Goal: Task Accomplishment & Management: Complete application form

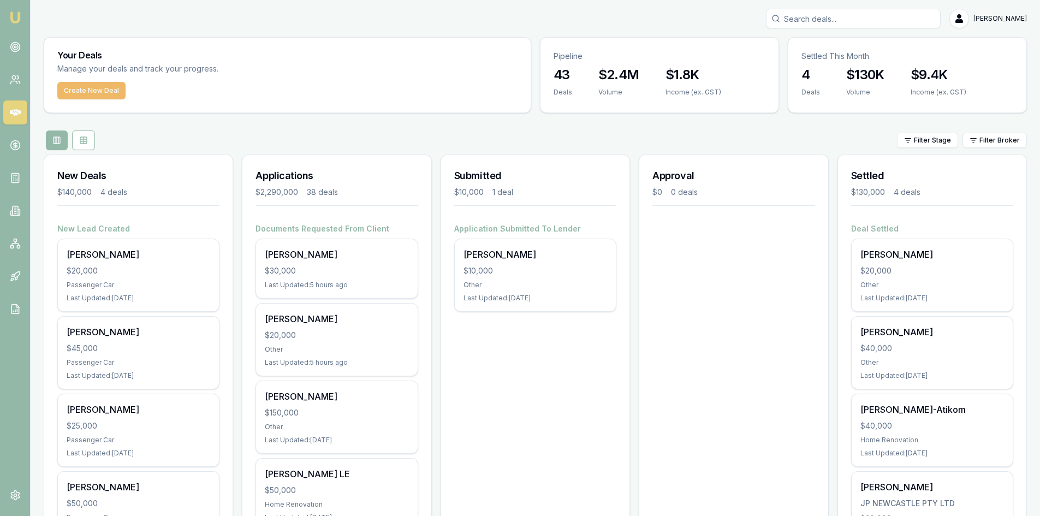
click at [87, 92] on button "Create New Deal" at bounding box center [91, 90] width 68 height 17
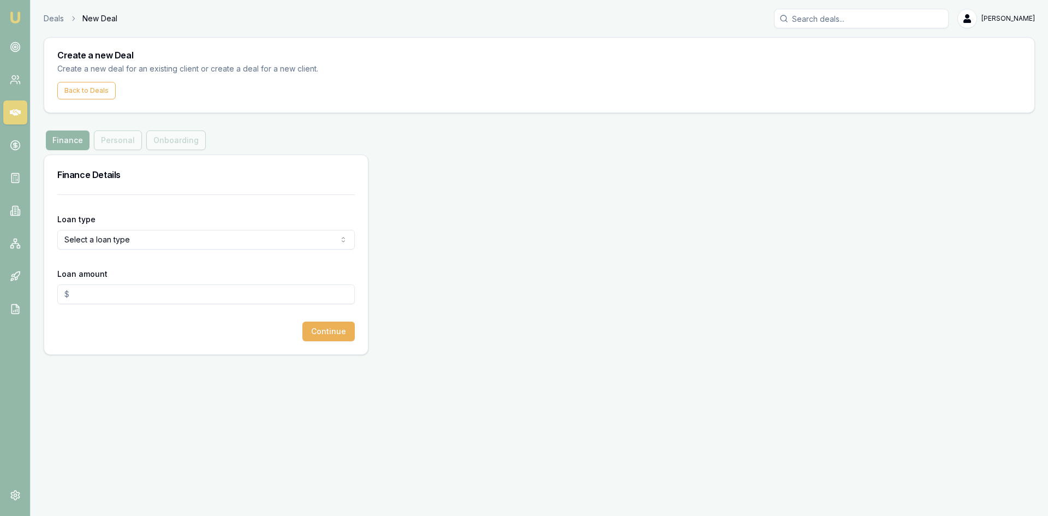
click at [135, 246] on html "Emu Broker Deals New Deal [PERSON_NAME] Toggle Menu Create a new Deal Create a …" at bounding box center [524, 258] width 1048 height 516
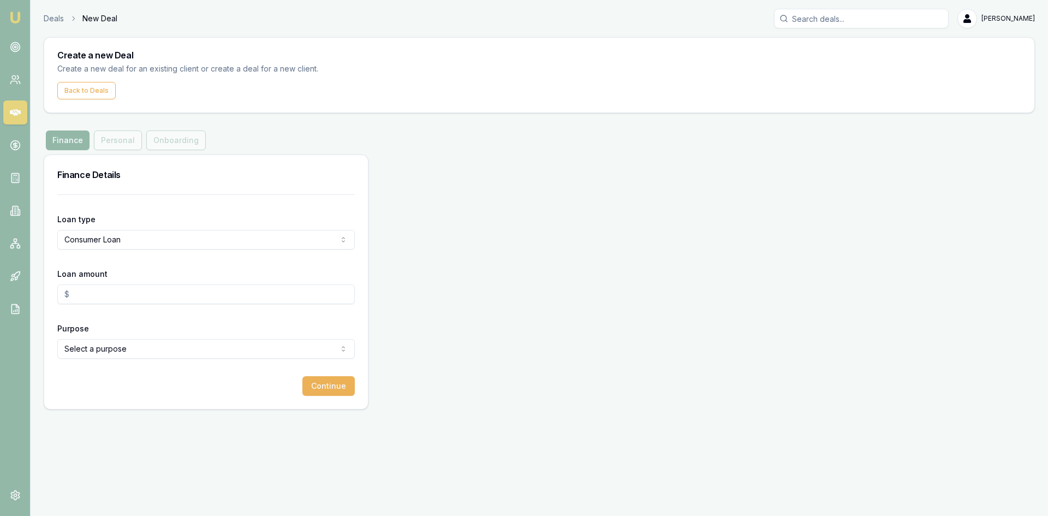
click at [115, 301] on input "Loan amount" at bounding box center [206, 294] width 298 height 20
type input "$25,000.00"
click at [130, 358] on html "Emu Broker Deals New Deal [PERSON_NAME] Toggle Menu Create a new Deal Create a …" at bounding box center [524, 258] width 1048 height 516
select select "OTHER"
click at [340, 385] on button "Continue" at bounding box center [328, 386] width 52 height 20
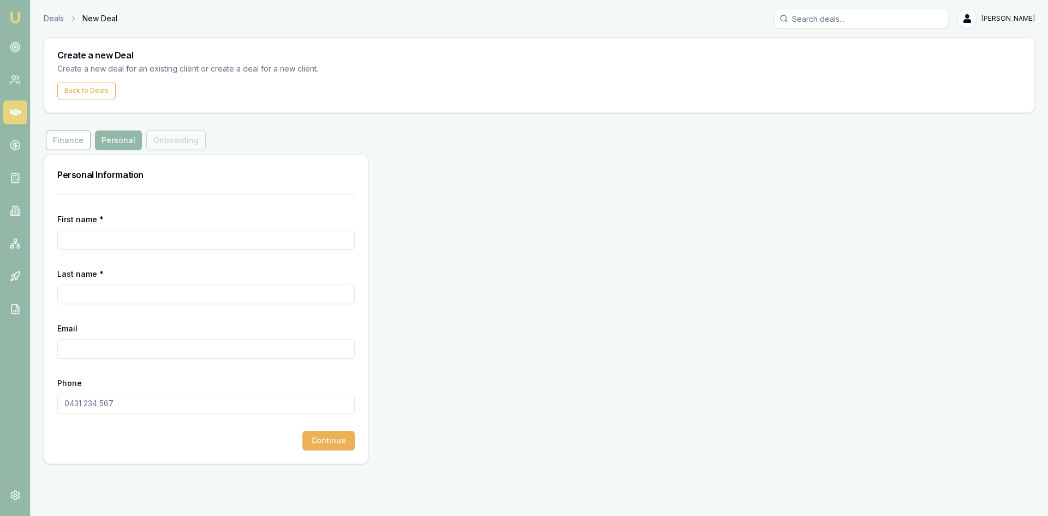
click at [88, 235] on input "First name *" at bounding box center [206, 240] width 298 height 20
type input "[PERSON_NAME]"
click at [124, 322] on div "Email" at bounding box center [206, 340] width 298 height 37
click at [96, 350] on input "Email" at bounding box center [206, 349] width 298 height 20
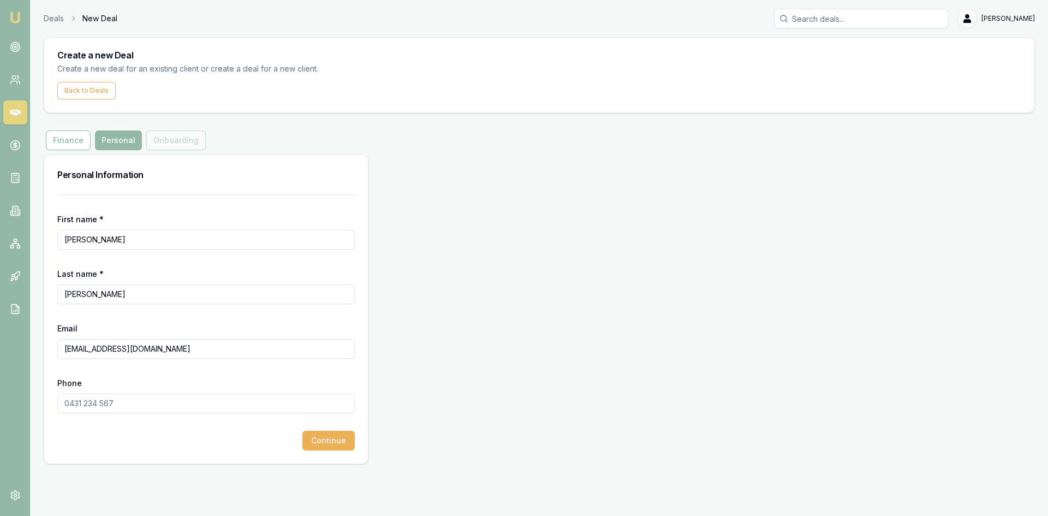
type input "[EMAIL_ADDRESS][DOMAIN_NAME]"
click at [97, 406] on input "Phone" at bounding box center [206, 404] width 298 height 20
type input "0450 351 368"
click at [176, 353] on input "[EMAIL_ADDRESS][DOMAIN_NAME]" at bounding box center [206, 349] width 298 height 20
click at [127, 299] on input "[PERSON_NAME]" at bounding box center [206, 294] width 298 height 20
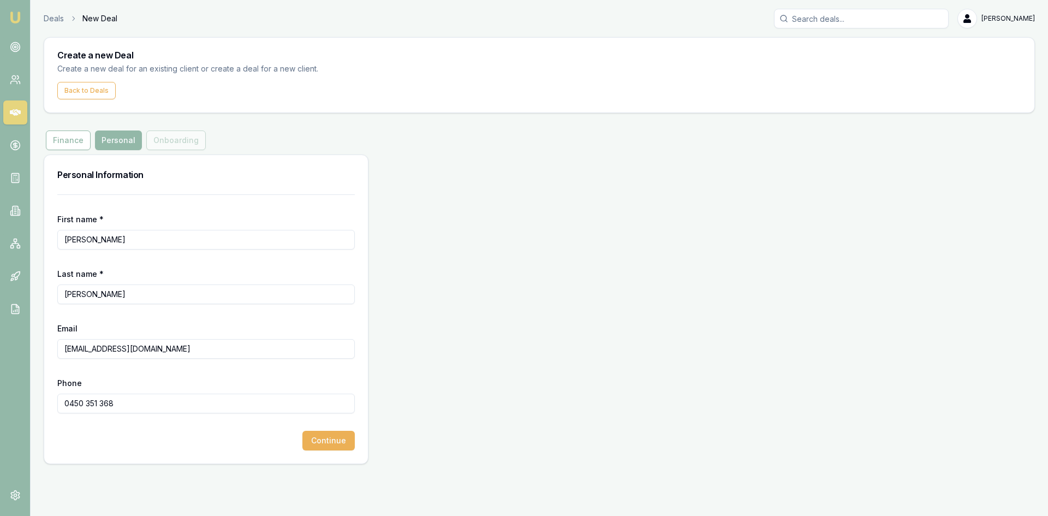
click at [116, 242] on input "[PERSON_NAME]" at bounding box center [206, 240] width 298 height 20
click at [321, 442] on button "Continue" at bounding box center [328, 441] width 52 height 20
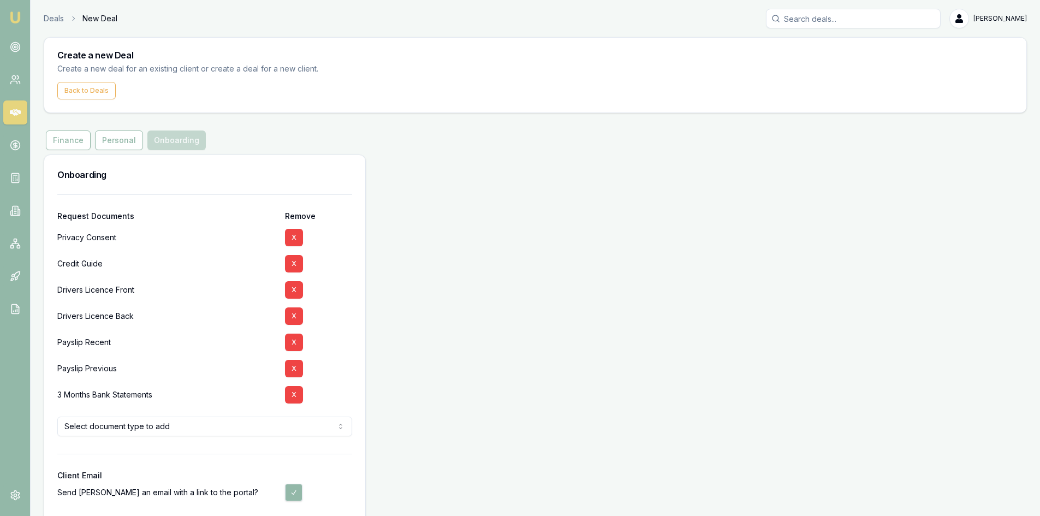
scroll to position [49, 0]
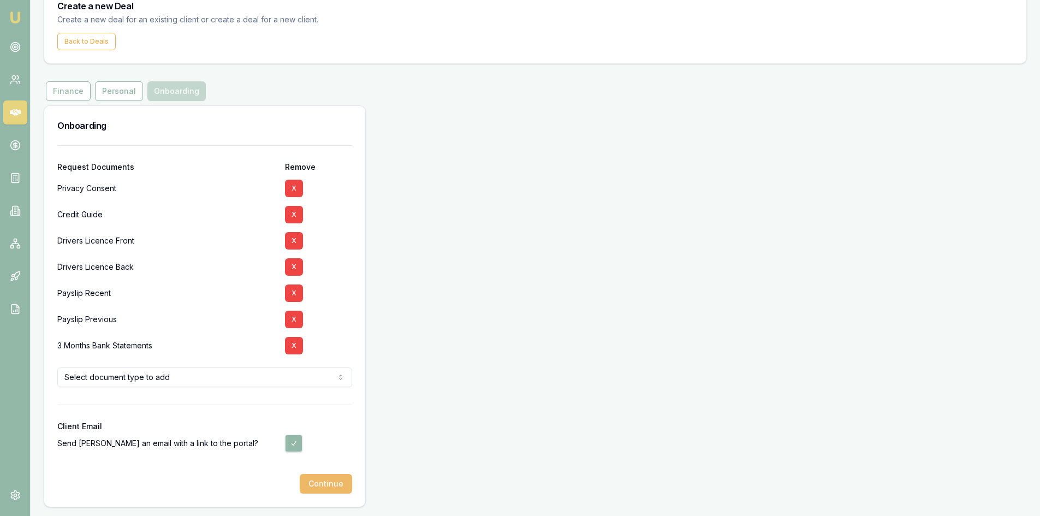
click at [331, 488] on button "Continue" at bounding box center [326, 484] width 52 height 20
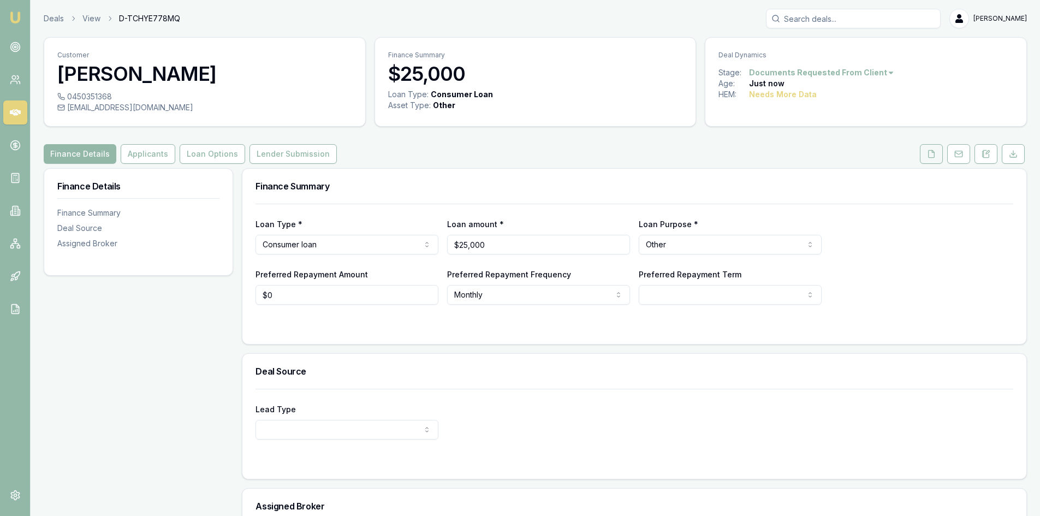
click at [933, 157] on icon at bounding box center [932, 153] width 6 height 7
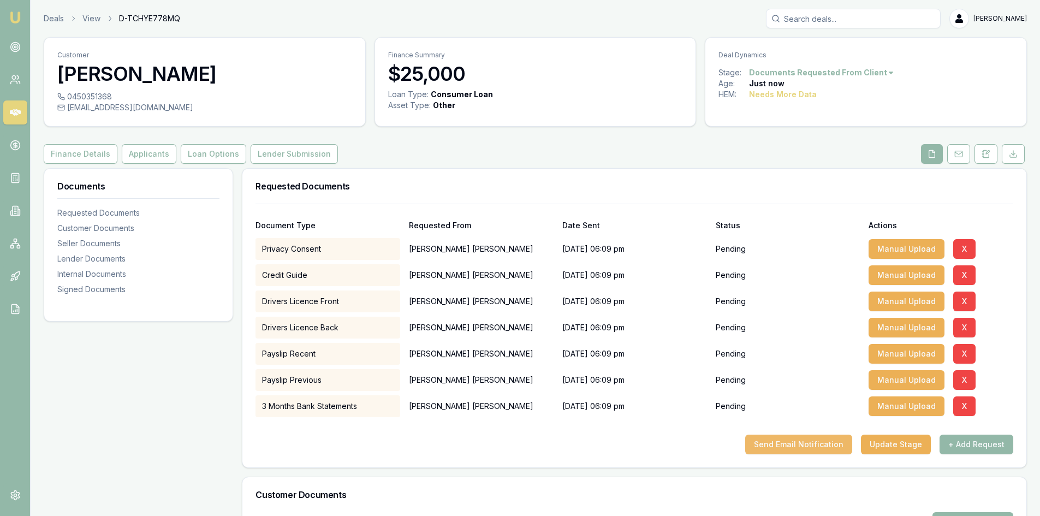
click at [810, 448] on button "Send Email Notification" at bounding box center [798, 445] width 107 height 20
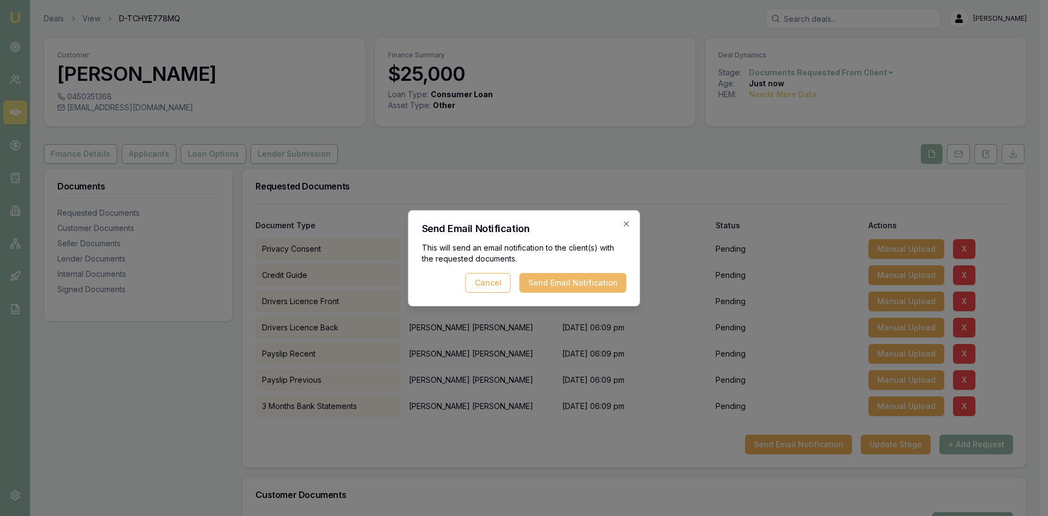
click at [560, 277] on button "Send Email Notification" at bounding box center [573, 283] width 107 height 20
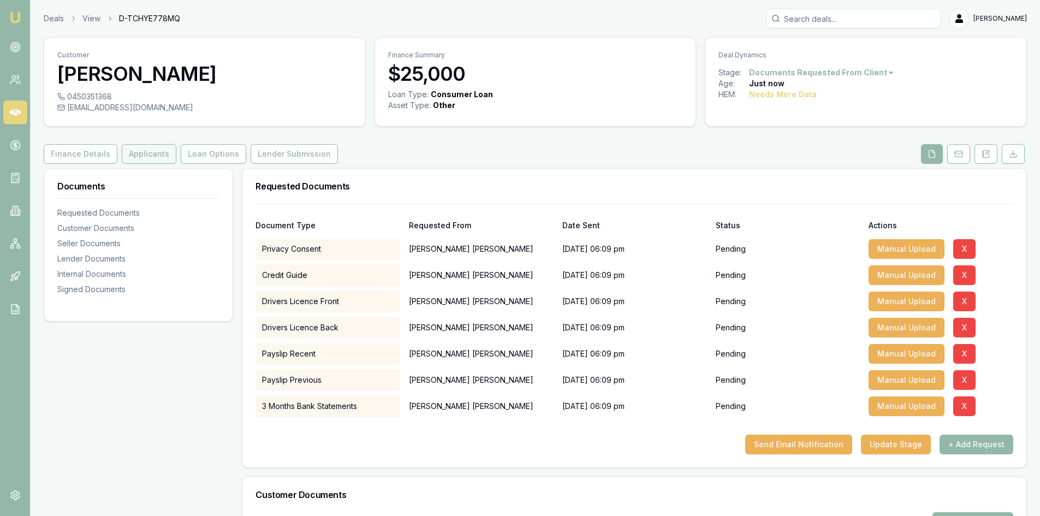
click at [136, 160] on button "Applicants" at bounding box center [149, 154] width 55 height 20
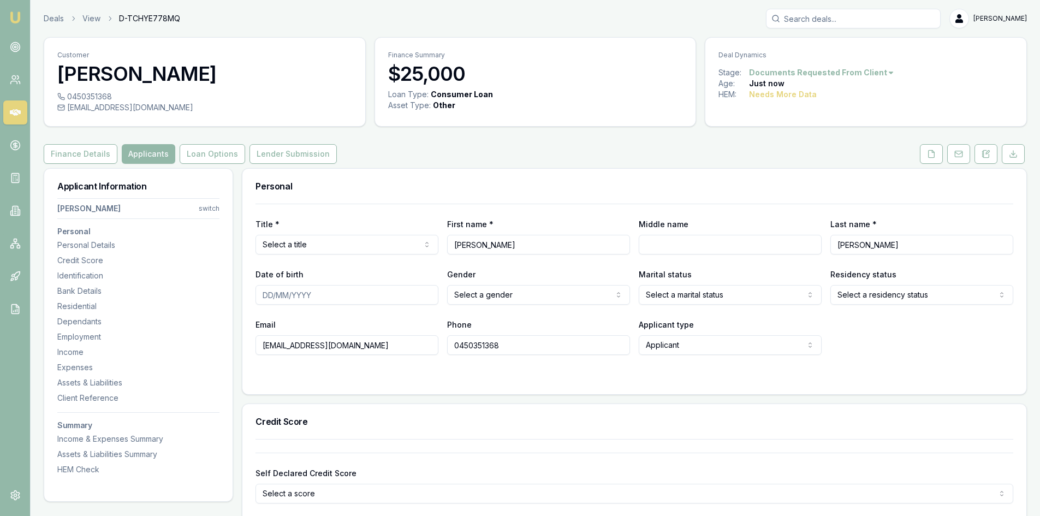
click at [366, 346] on input "[EMAIL_ADDRESS][DOMAIN_NAME]" at bounding box center [347, 345] width 183 height 20
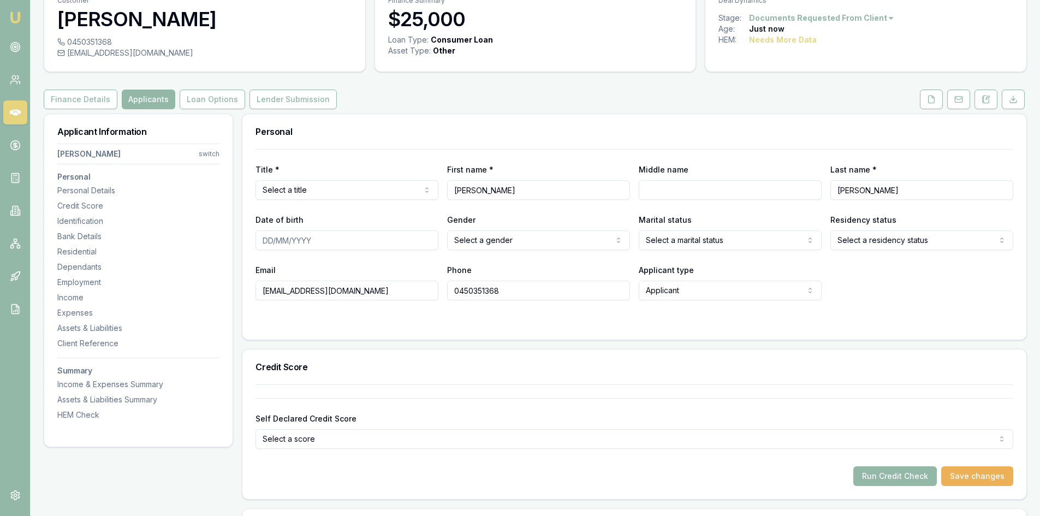
scroll to position [109, 0]
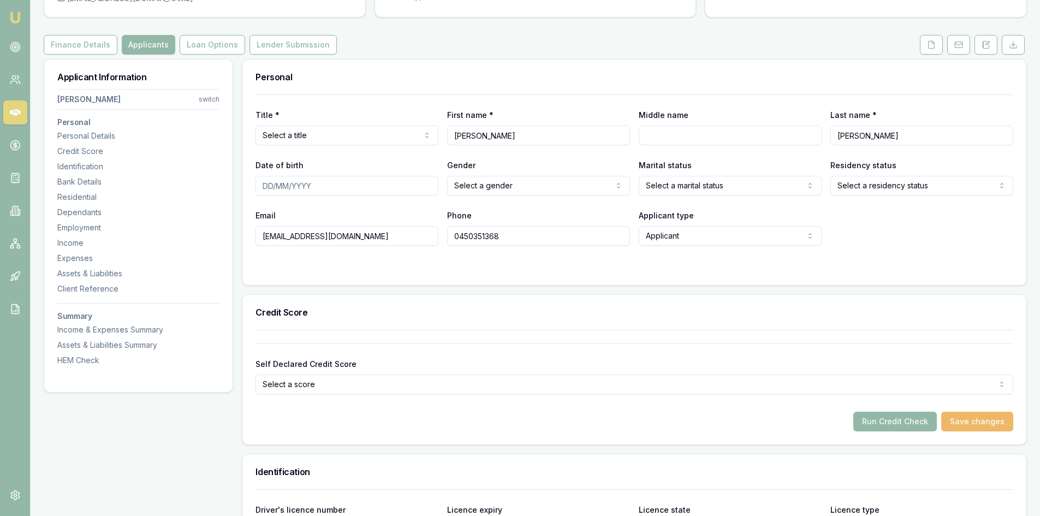
type input "[EMAIL_ADDRESS][DOMAIN_NAME]"
click at [976, 423] on button "Save changes" at bounding box center [977, 422] width 72 height 20
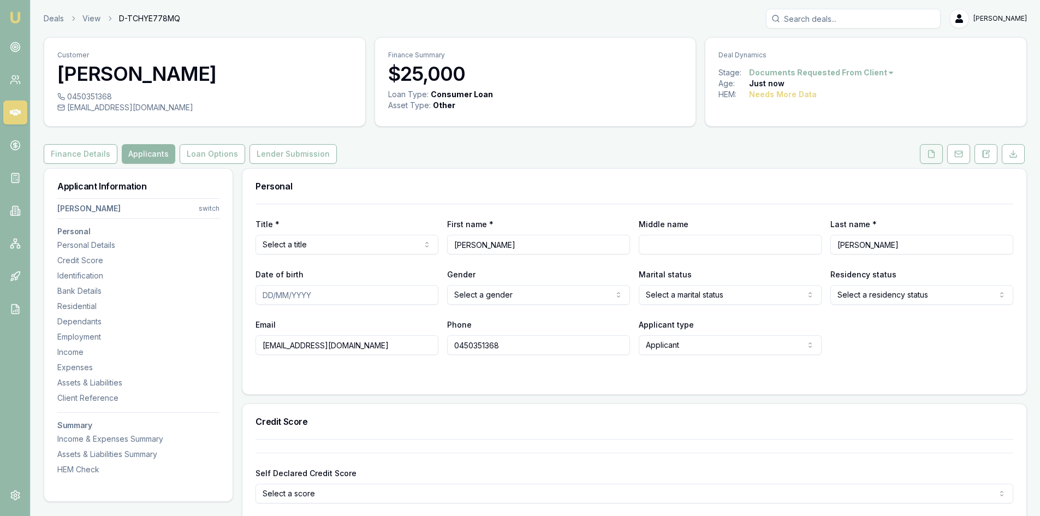
click at [939, 149] on button at bounding box center [931, 154] width 23 height 20
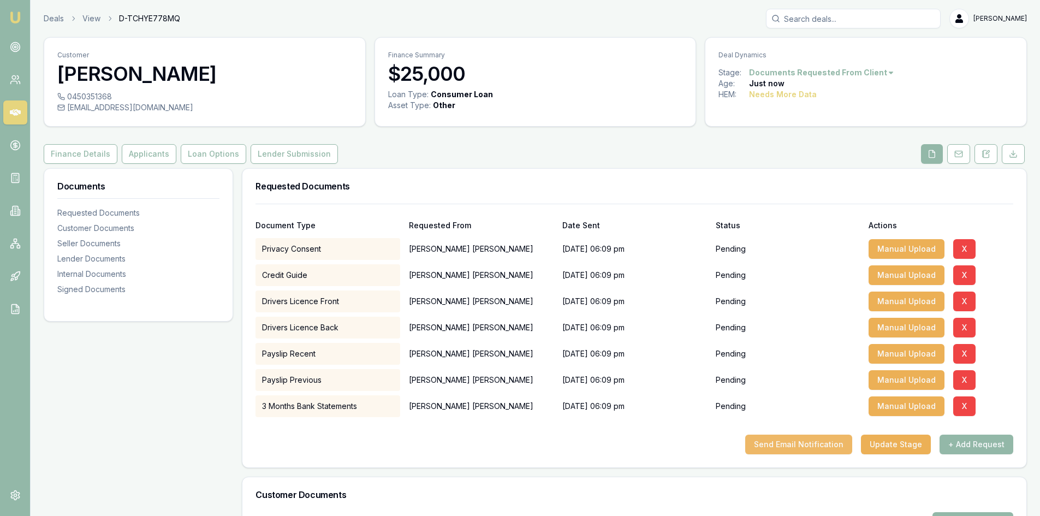
click at [807, 447] on button "Send Email Notification" at bounding box center [798, 445] width 107 height 20
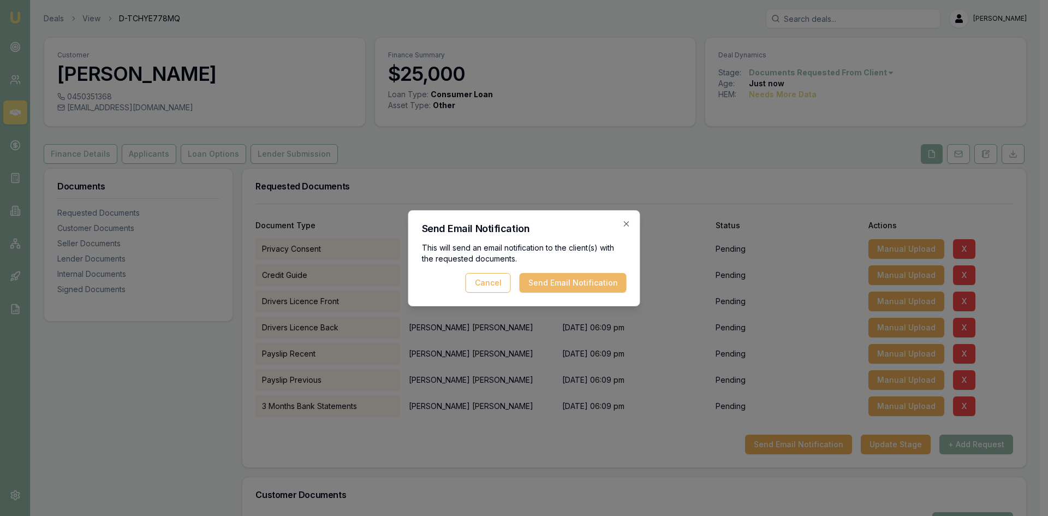
click at [567, 285] on button "Send Email Notification" at bounding box center [573, 283] width 107 height 20
